Goal: Find specific page/section: Find specific page/section

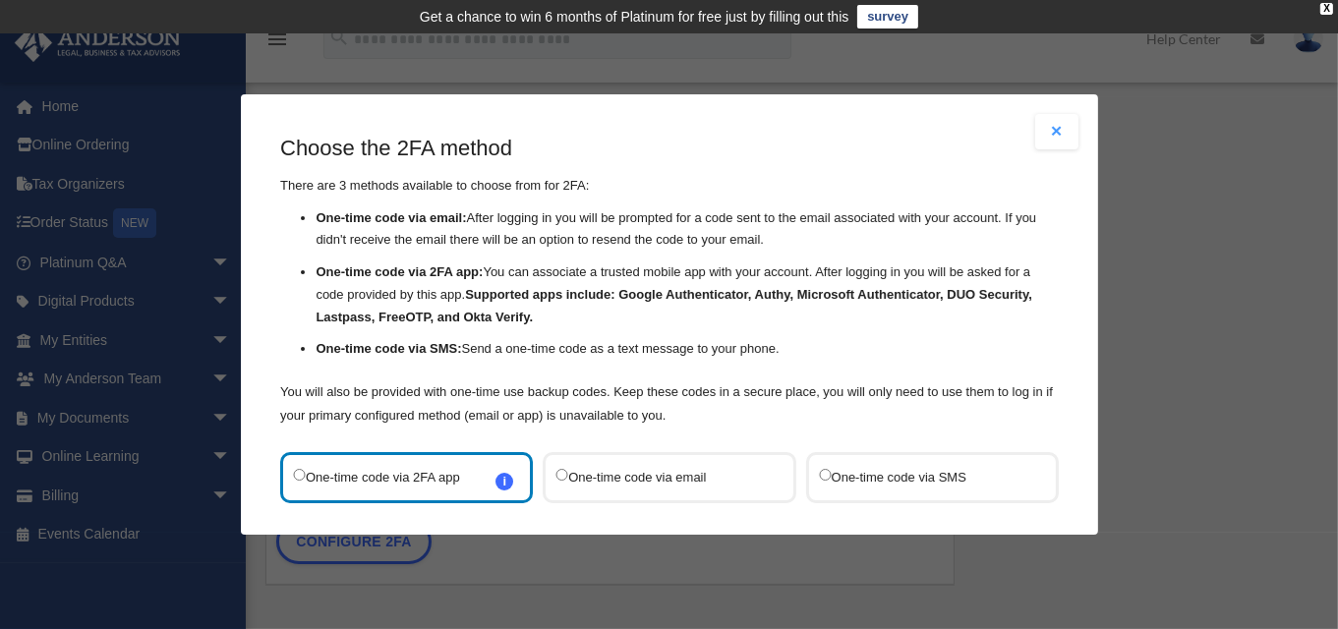
click at [1052, 129] on button "Close modal" at bounding box center [1056, 131] width 43 height 35
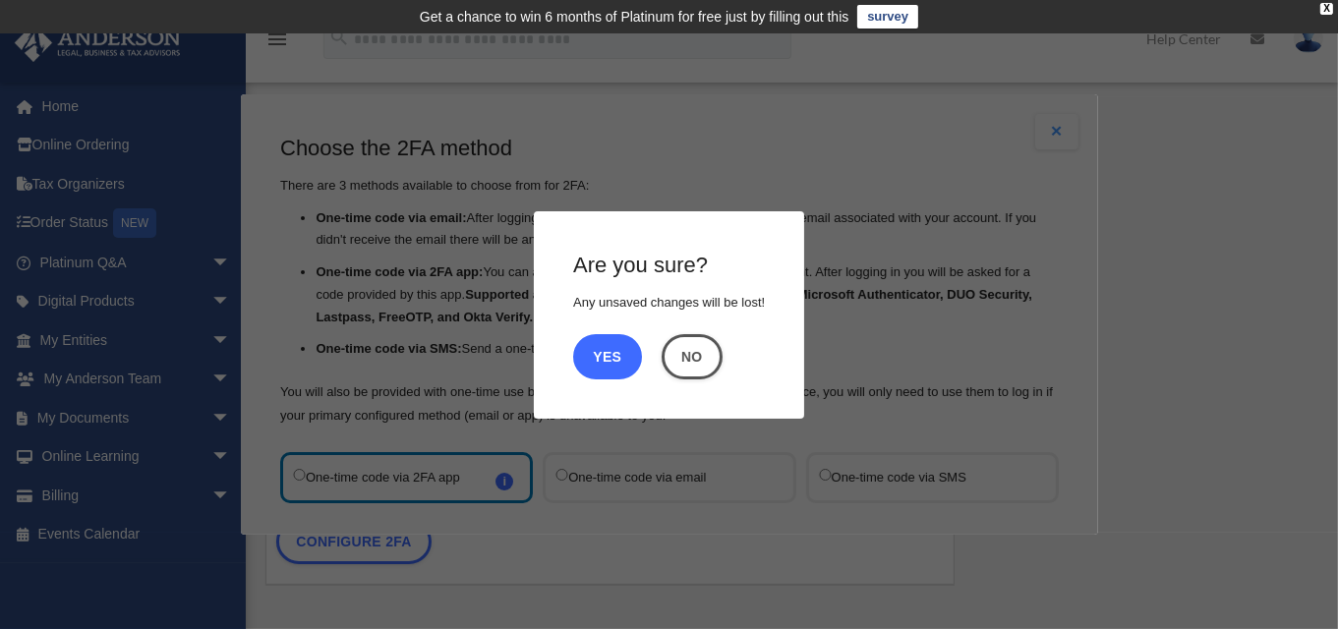
click at [595, 362] on button "Yes" at bounding box center [607, 355] width 69 height 45
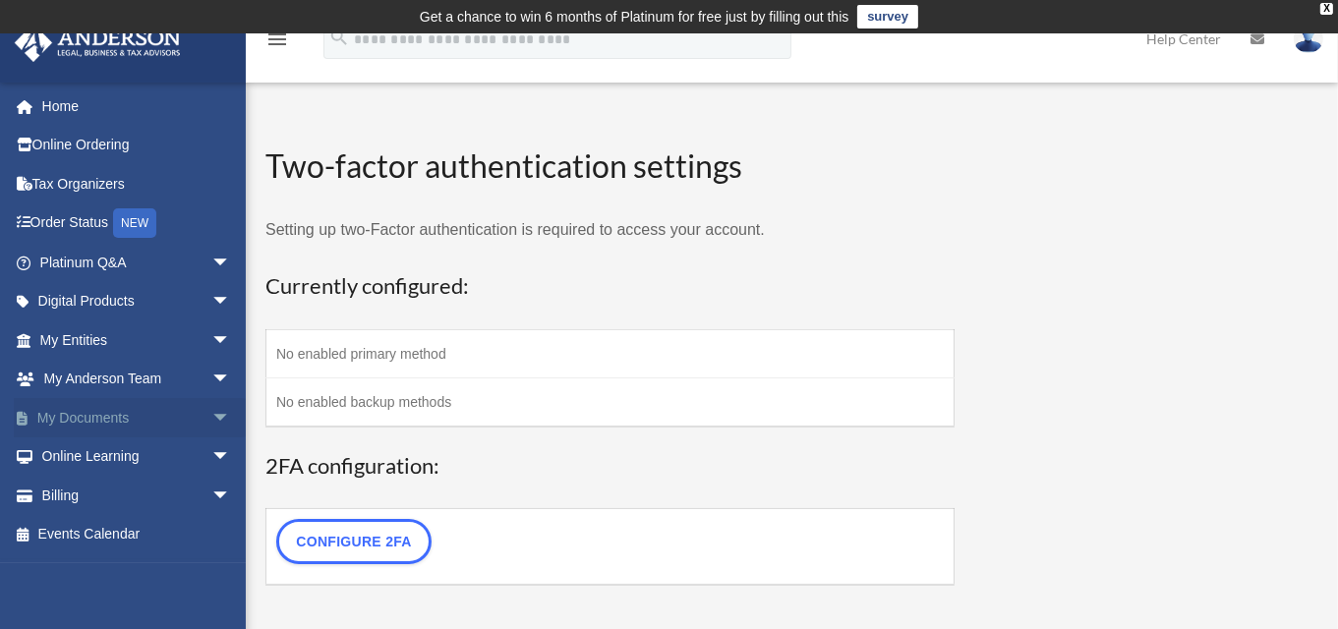
click at [89, 423] on link "My Documents arrow_drop_down" at bounding box center [137, 417] width 247 height 39
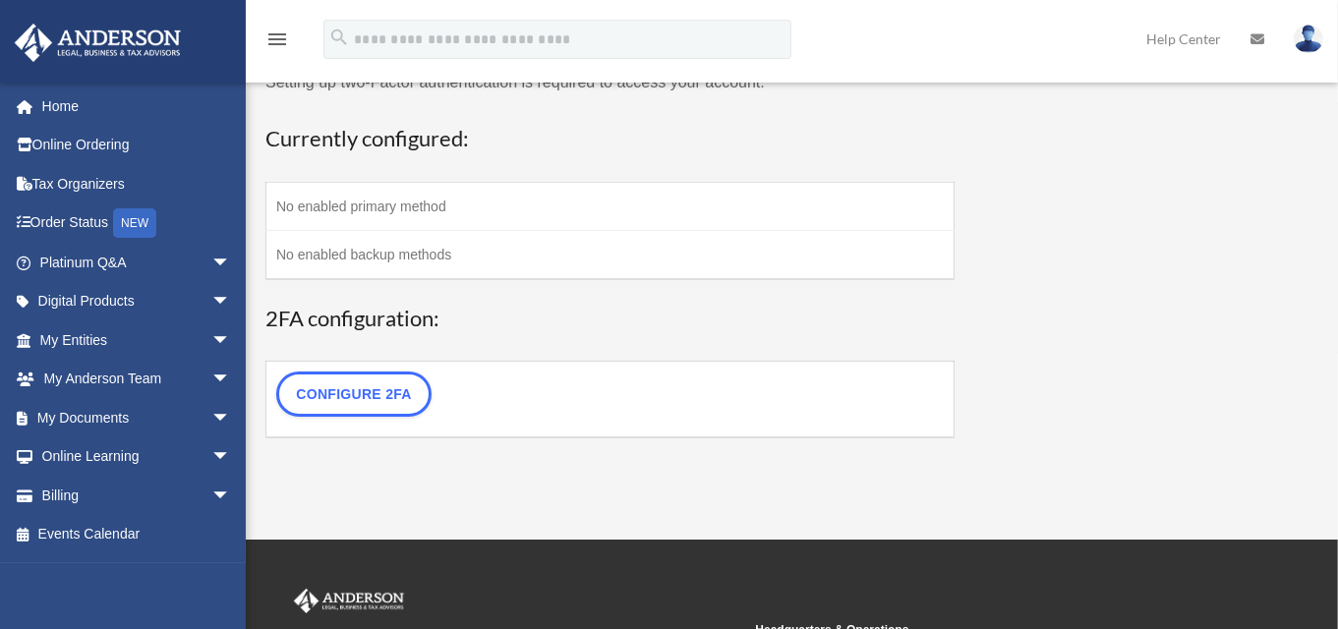
scroll to position [392, 0]
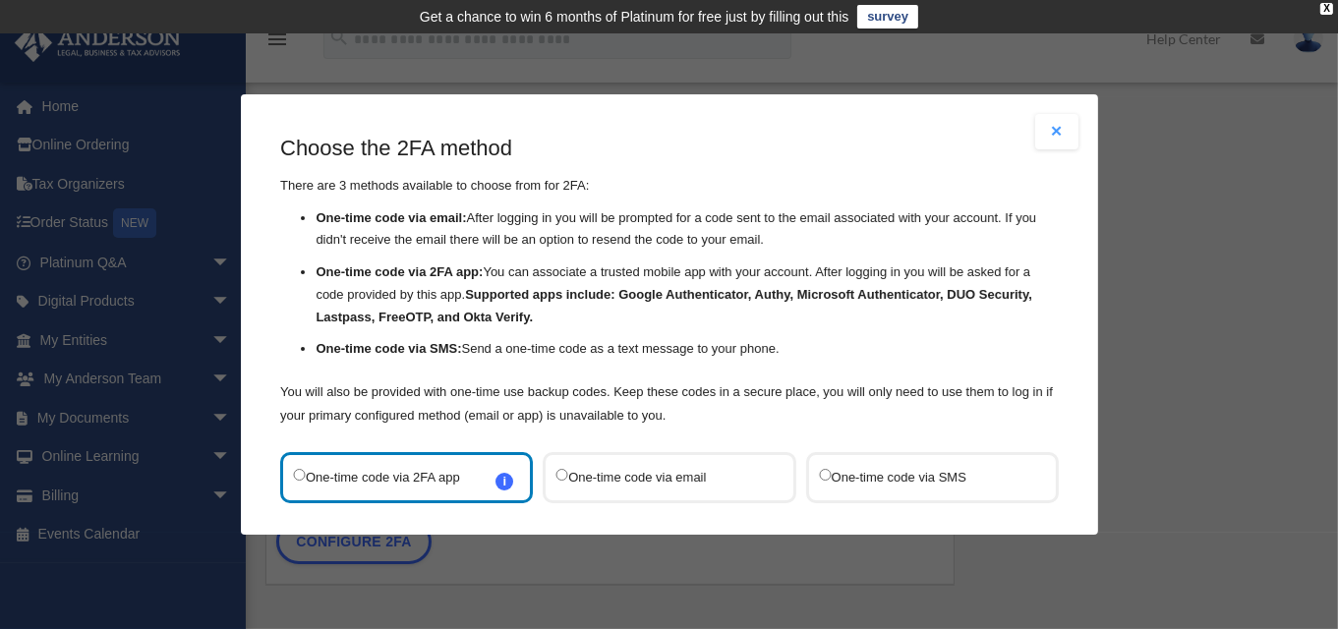
click at [1048, 118] on button "Close modal" at bounding box center [1056, 131] width 43 height 35
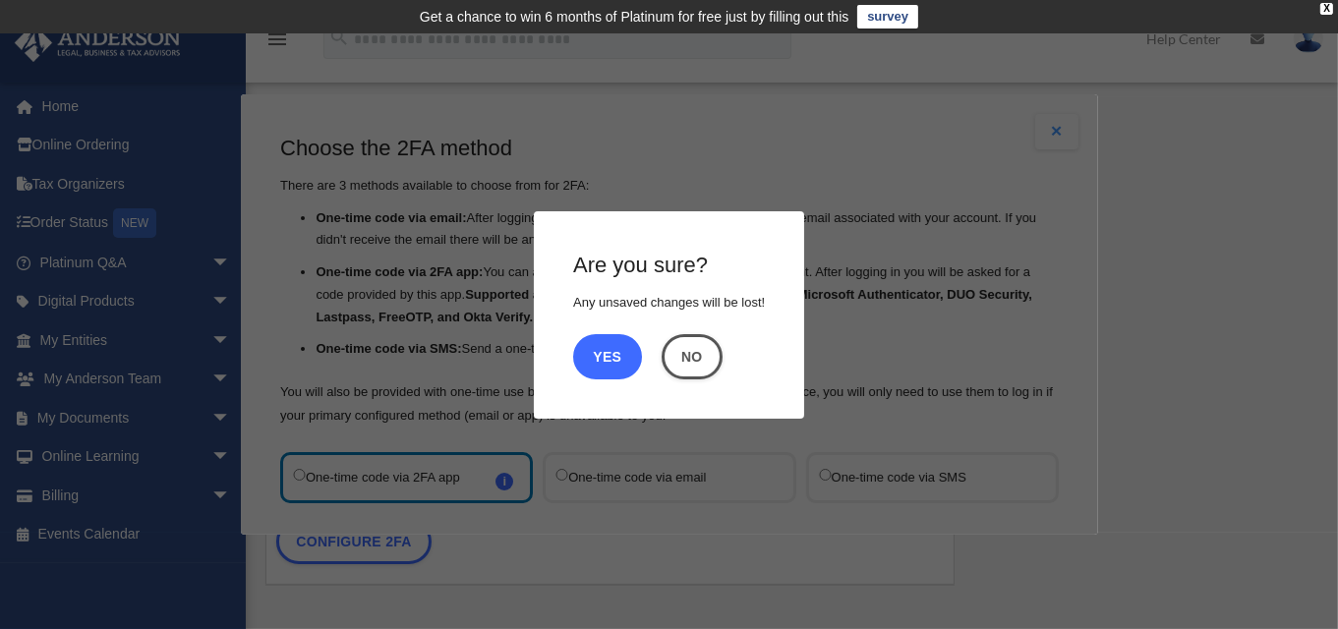
click at [615, 344] on button "Yes" at bounding box center [607, 355] width 69 height 45
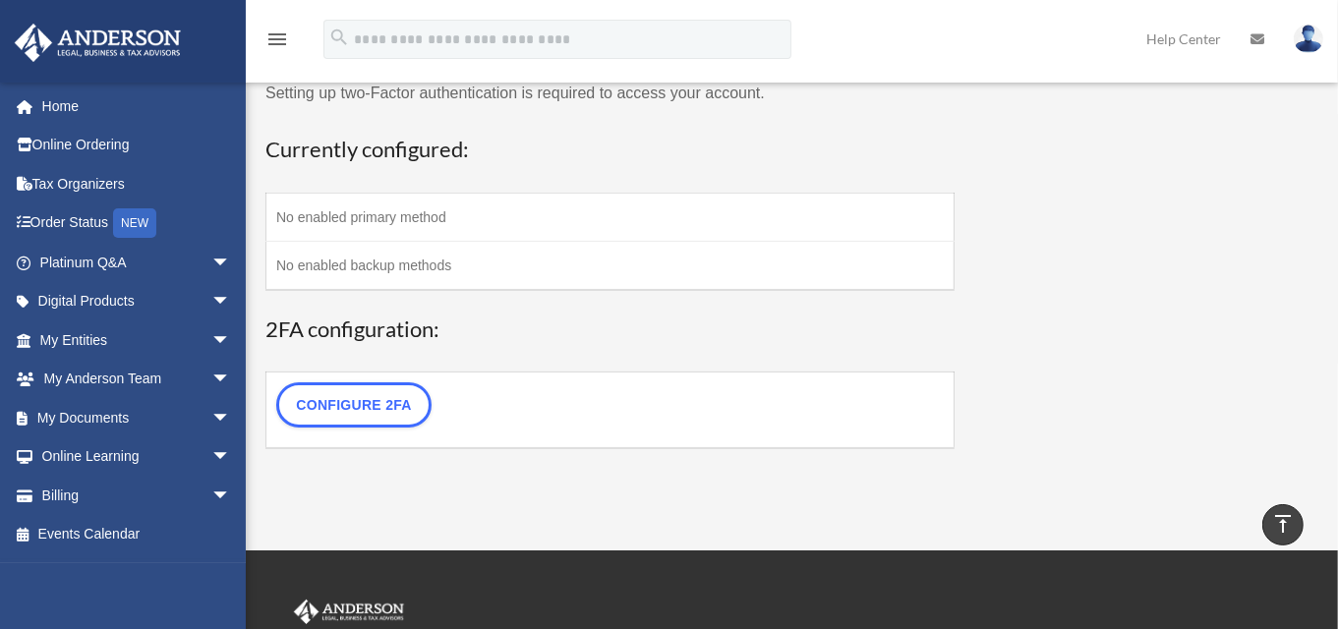
scroll to position [98, 0]
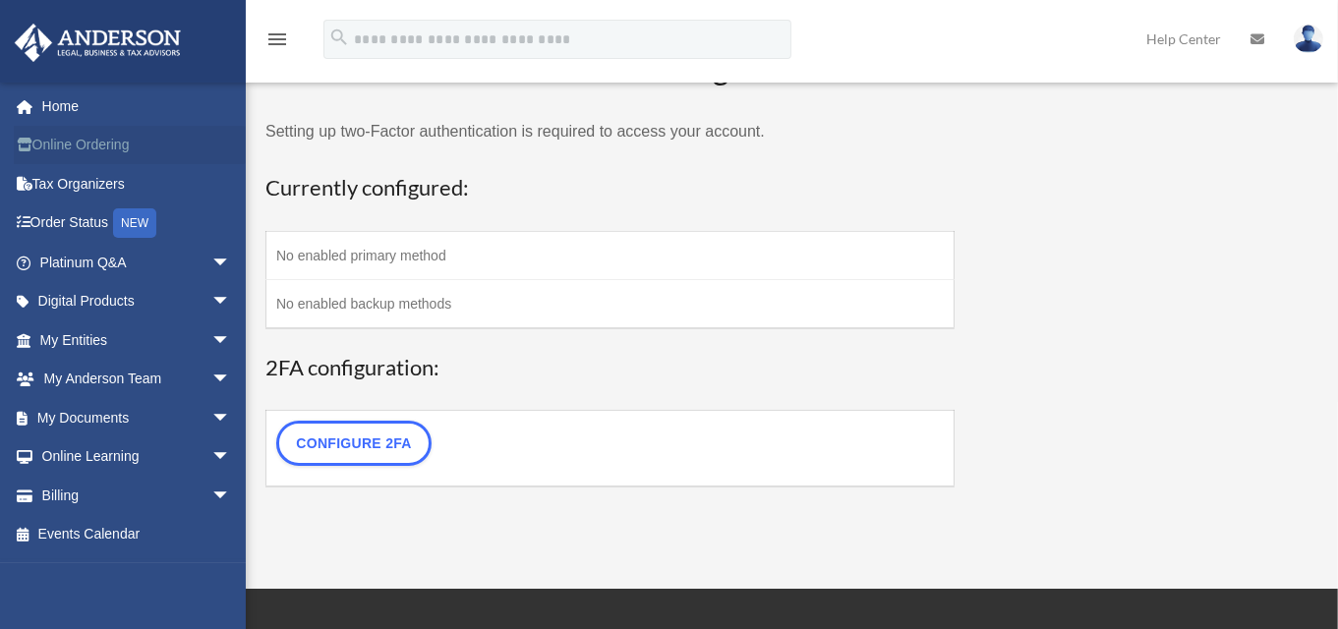
click at [74, 143] on link "Online Ordering" at bounding box center [137, 145] width 247 height 39
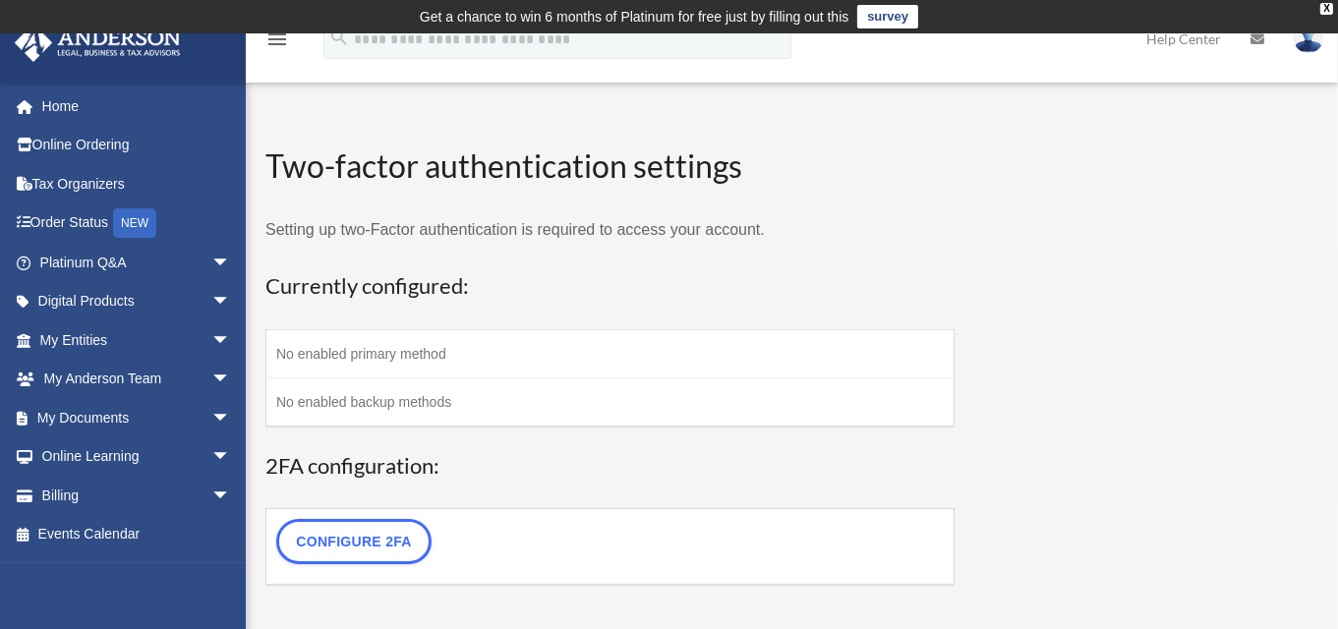
scroll to position [0, 0]
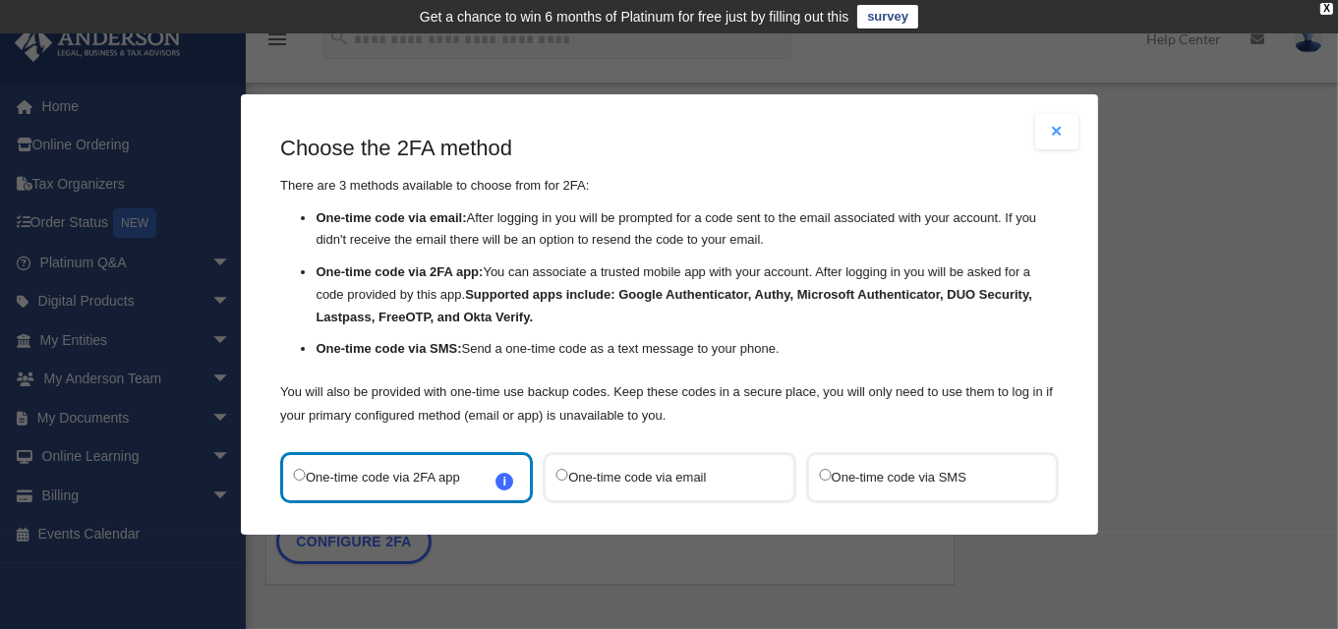
click at [1048, 130] on button "Close modal" at bounding box center [1056, 131] width 43 height 35
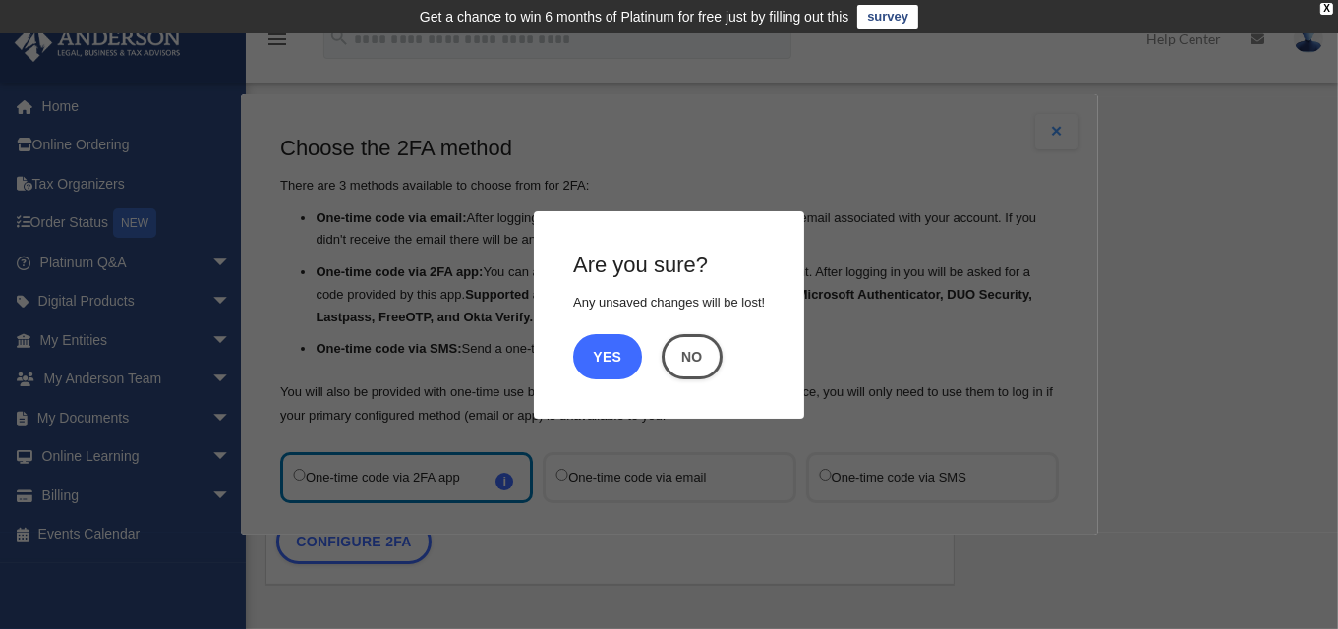
click at [595, 355] on button "Yes" at bounding box center [607, 355] width 69 height 45
